Goal: Obtain resource: Download file/media

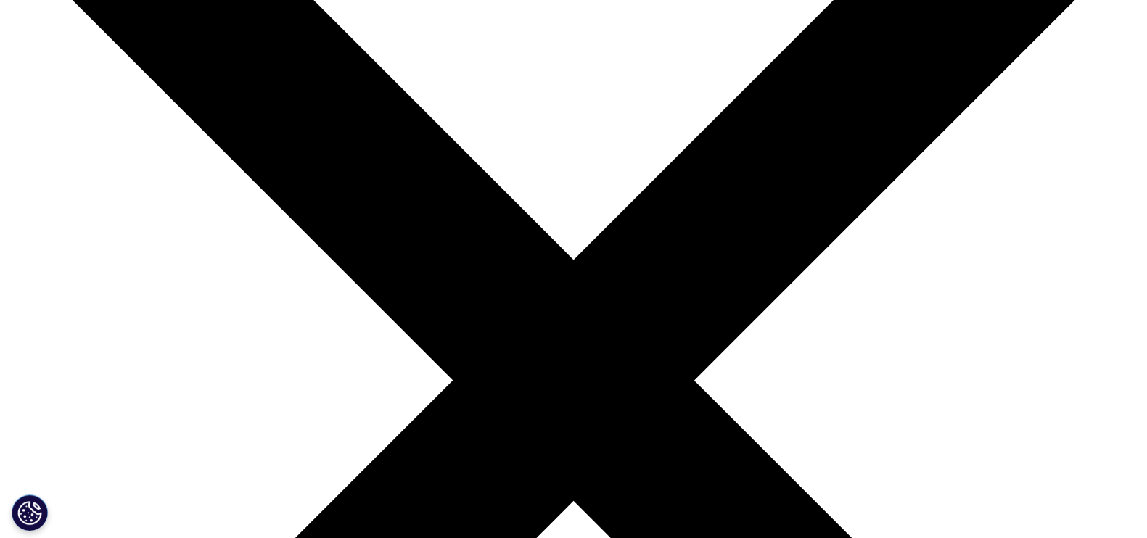
scroll to position [324, 0]
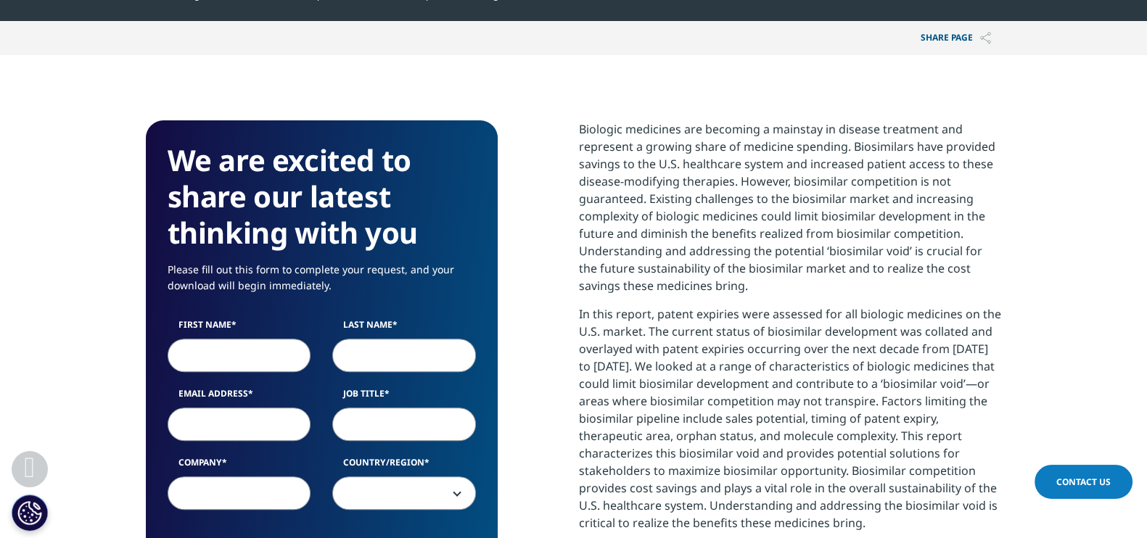
scroll to position [569, 0]
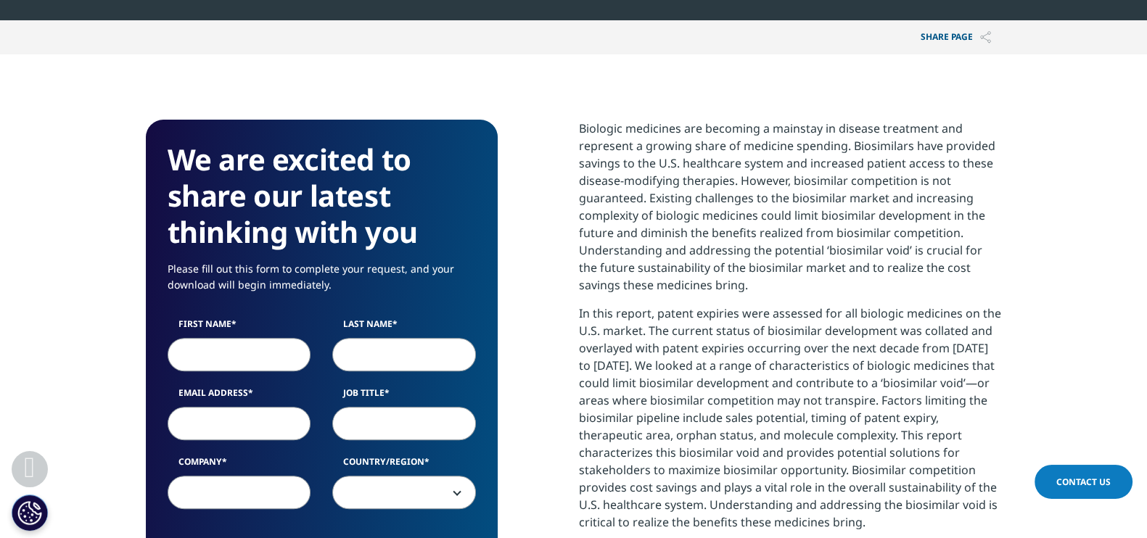
click at [236, 345] on input "First Name" at bounding box center [240, 354] width 144 height 33
type input "Antonela"
type input "[PERSON_NAME]"
select select "[GEOGRAPHIC_DATA]"
click at [231, 410] on input "Email Address" at bounding box center [240, 423] width 144 height 33
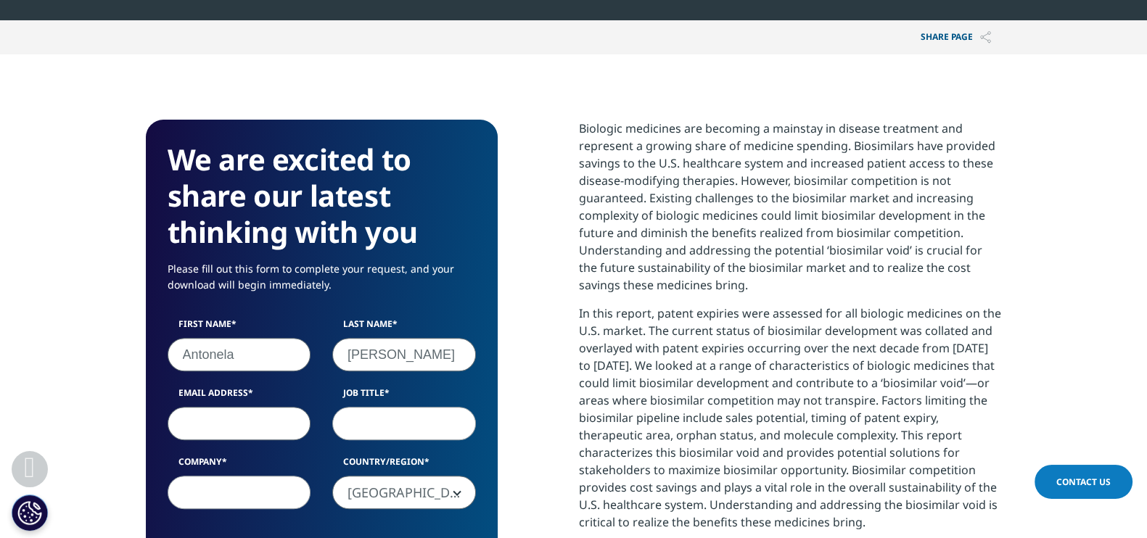
type input "[EMAIL_ADDRESS][DOMAIN_NAME]"
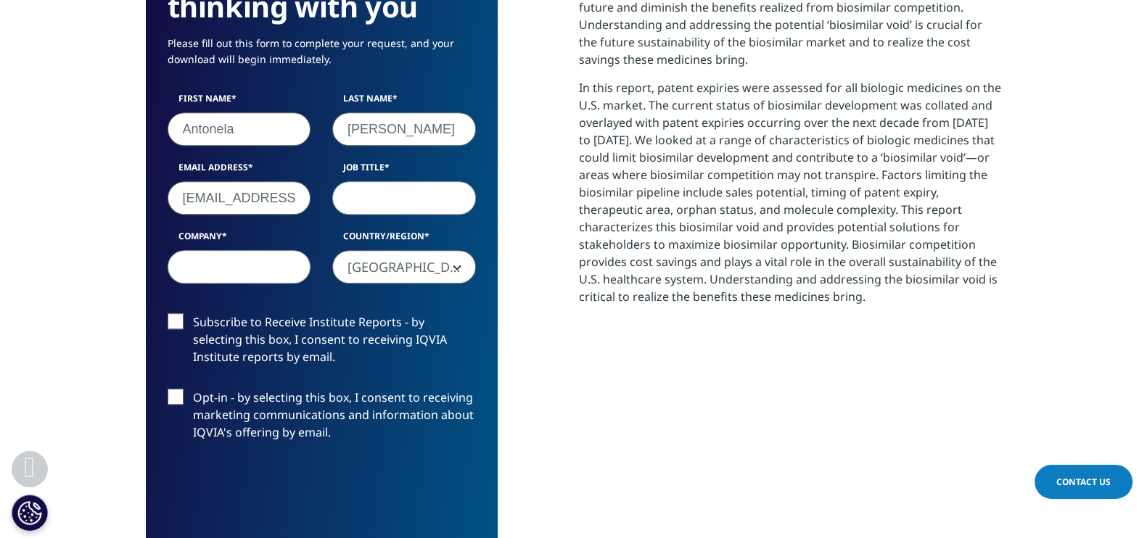
scroll to position [794, 0]
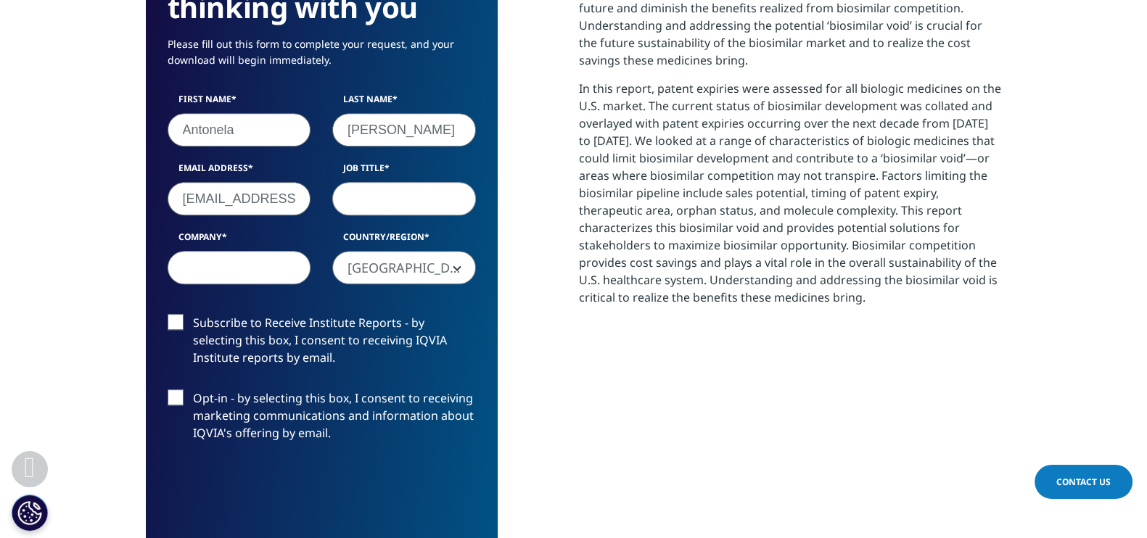
click at [240, 272] on input "Company" at bounding box center [240, 267] width 144 height 33
type input "[GEOGRAPHIC_DATA][US_STATE]"
click at [364, 202] on input "Job Title" at bounding box center [404, 198] width 144 height 33
type input "Researcher"
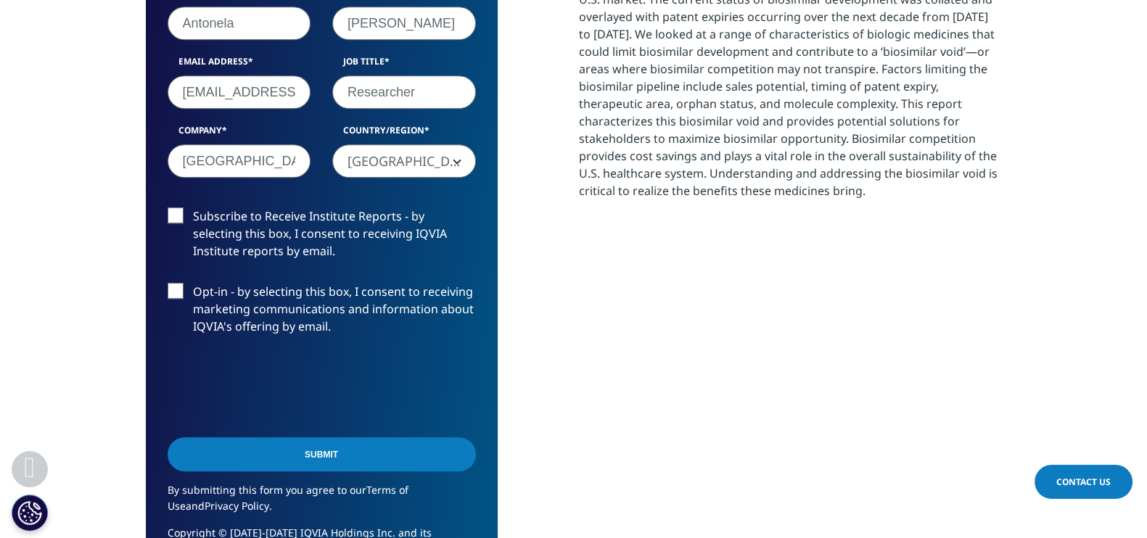
scroll to position [902, 0]
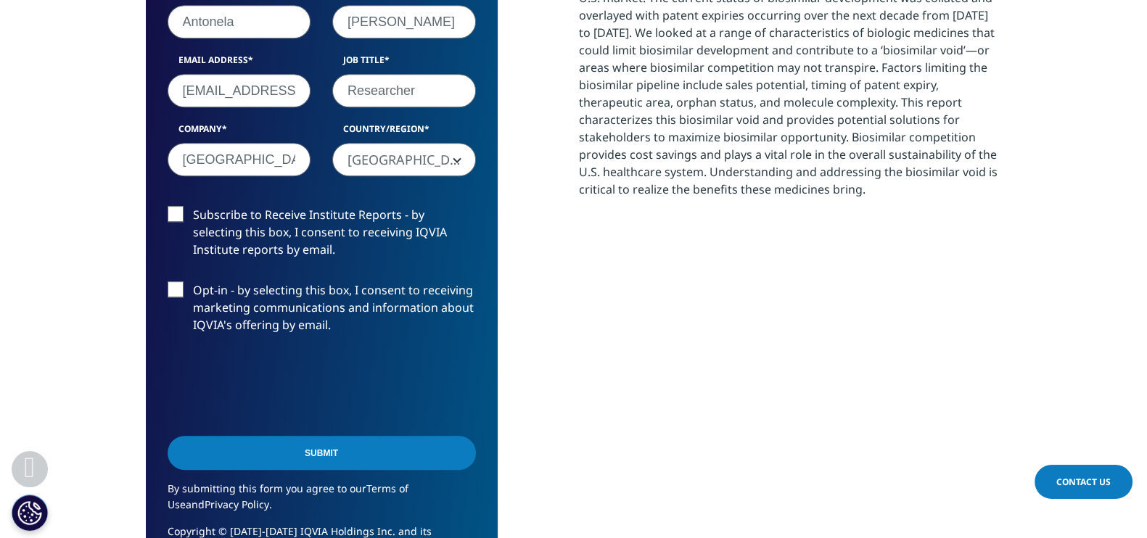
click at [313, 461] on input "Submit" at bounding box center [322, 453] width 308 height 34
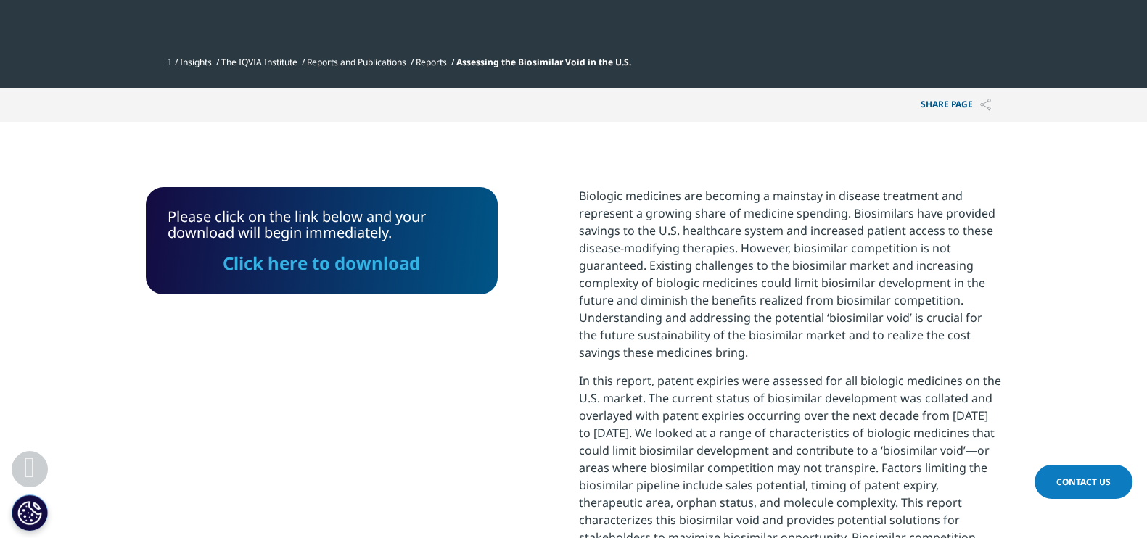
scroll to position [498, 0]
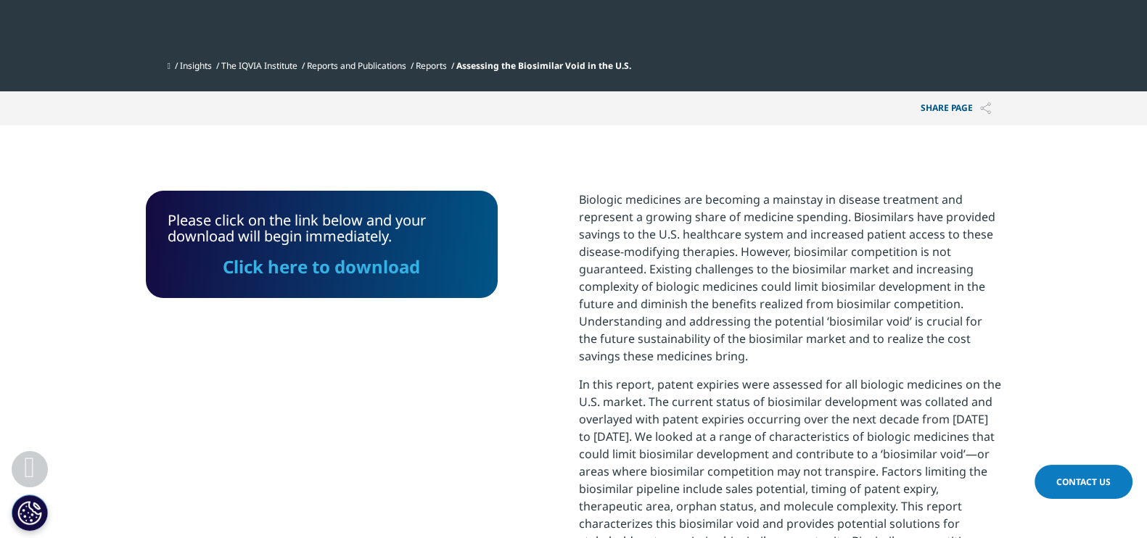
click at [334, 274] on link "Click here to download" at bounding box center [321, 267] width 197 height 24
